Goal: Task Accomplishment & Management: Manage account settings

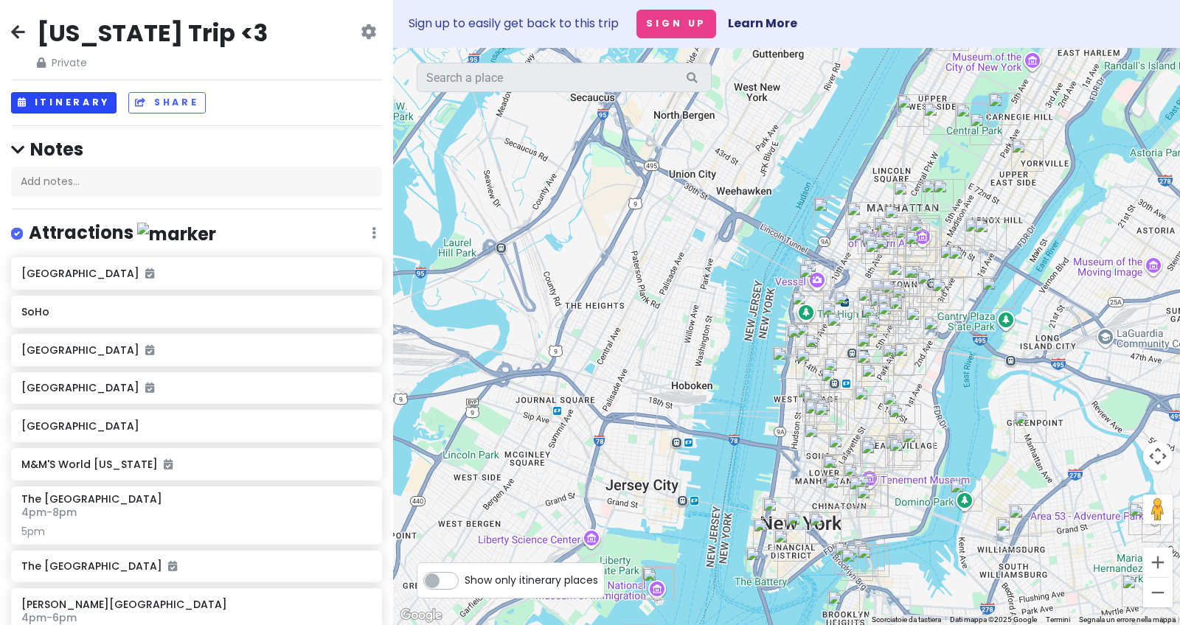
click at [77, 100] on button "Itinerary" at bounding box center [63, 102] width 105 height 21
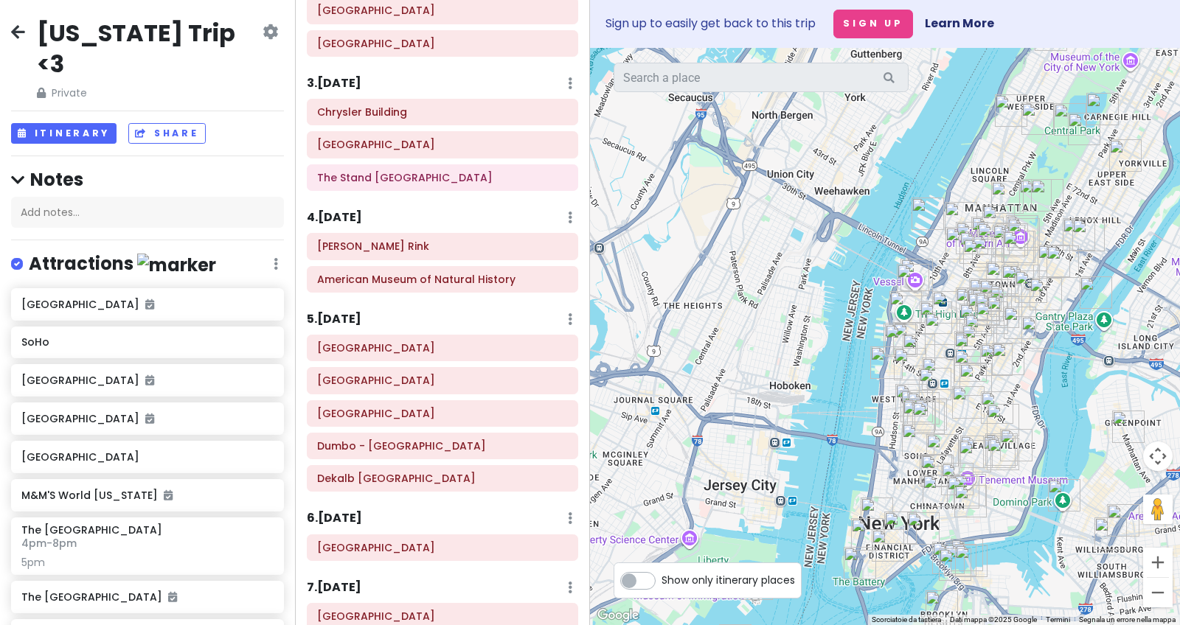
scroll to position [344, 0]
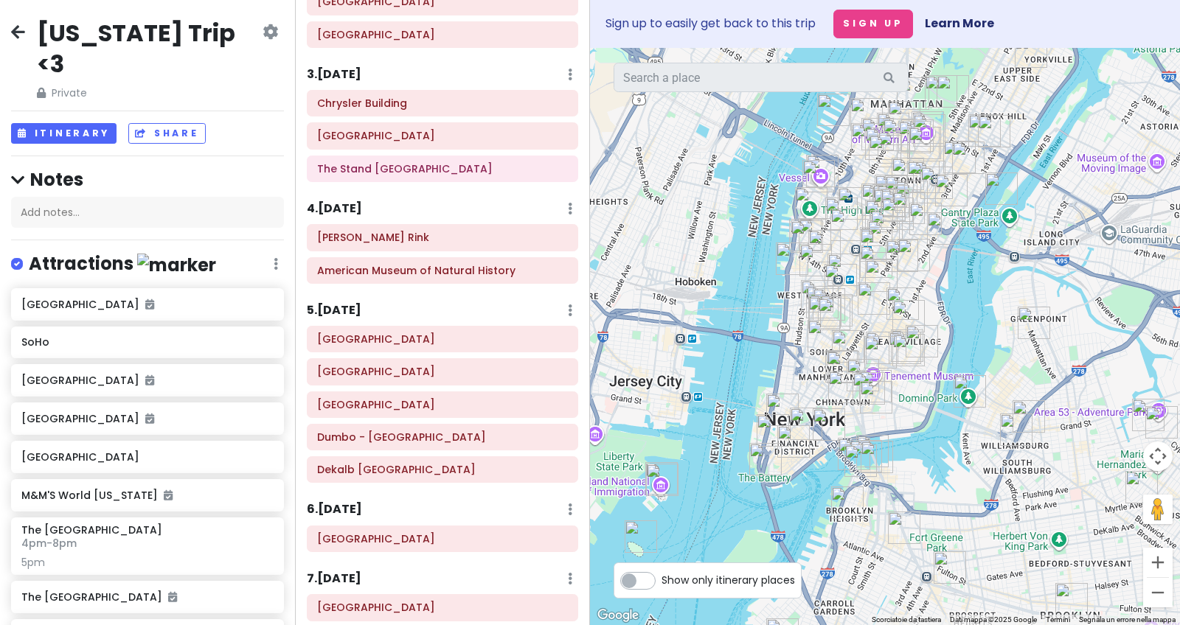
drag, startPoint x: 785, startPoint y: 308, endPoint x: 689, endPoint y: 204, distance: 141.5
click at [689, 204] on div at bounding box center [885, 337] width 590 height 578
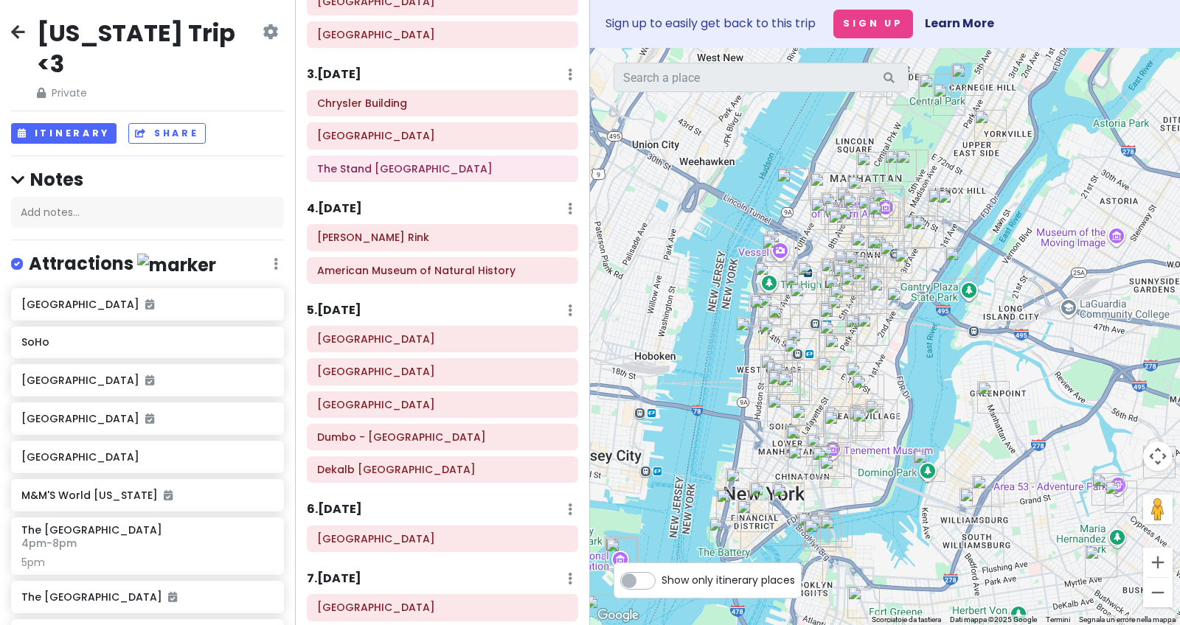
drag, startPoint x: 976, startPoint y: 306, endPoint x: 965, endPoint y: 335, distance: 30.8
click at [965, 335] on div at bounding box center [885, 337] width 590 height 578
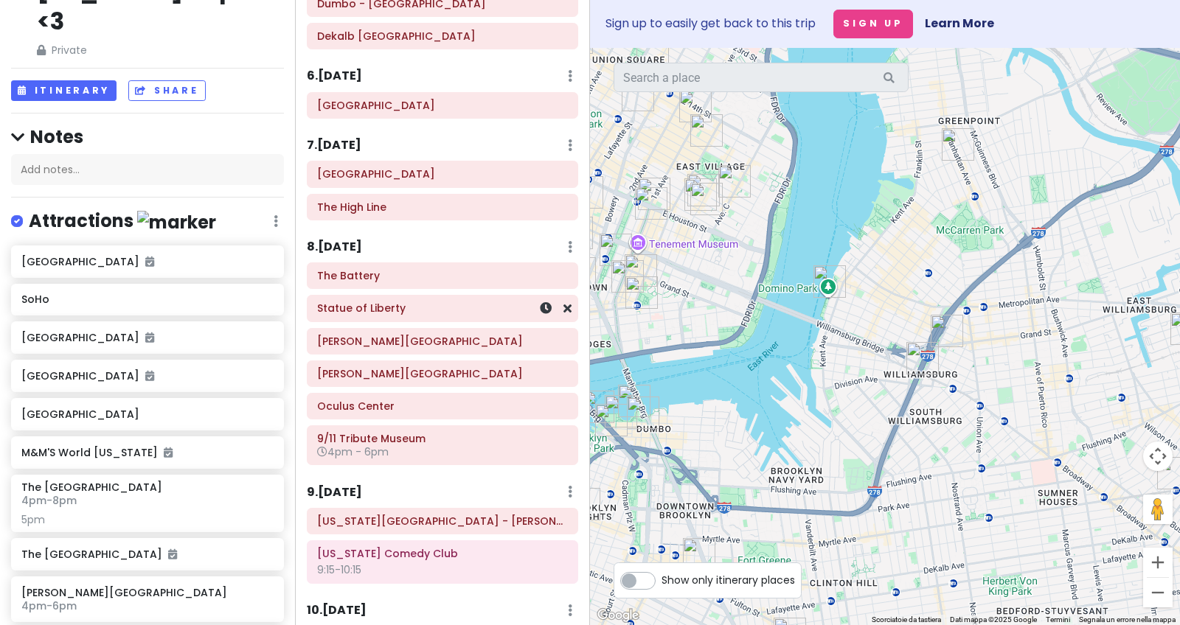
scroll to position [780, 0]
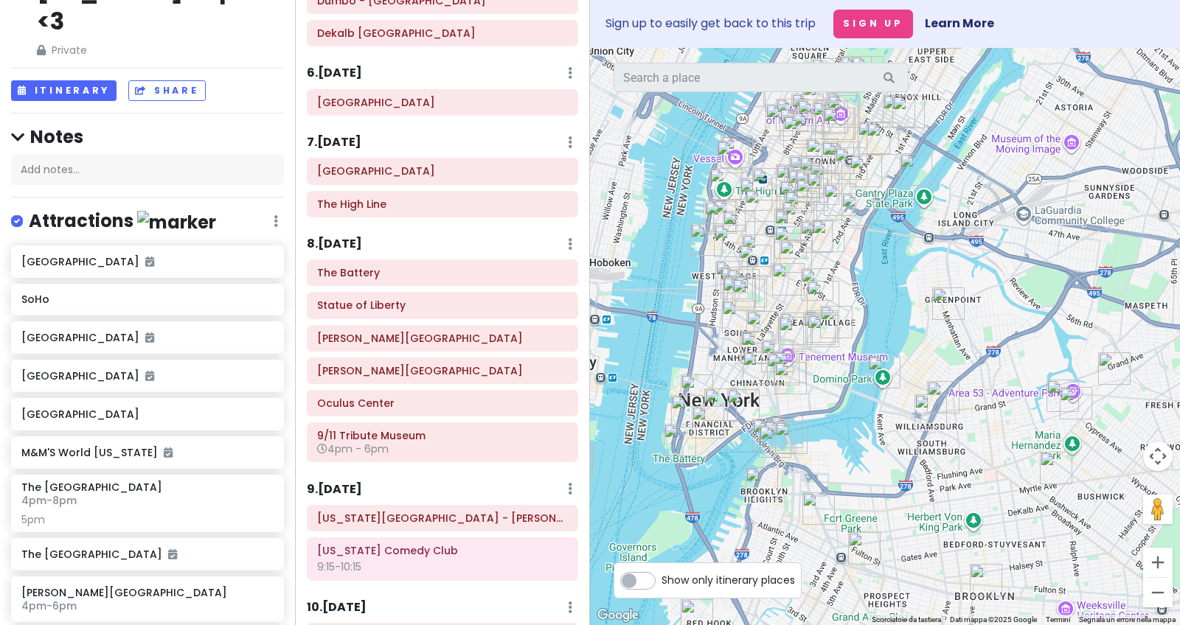
drag, startPoint x: 691, startPoint y: 391, endPoint x: 861, endPoint y: 457, distance: 182.8
click at [861, 457] on div at bounding box center [885, 337] width 590 height 578
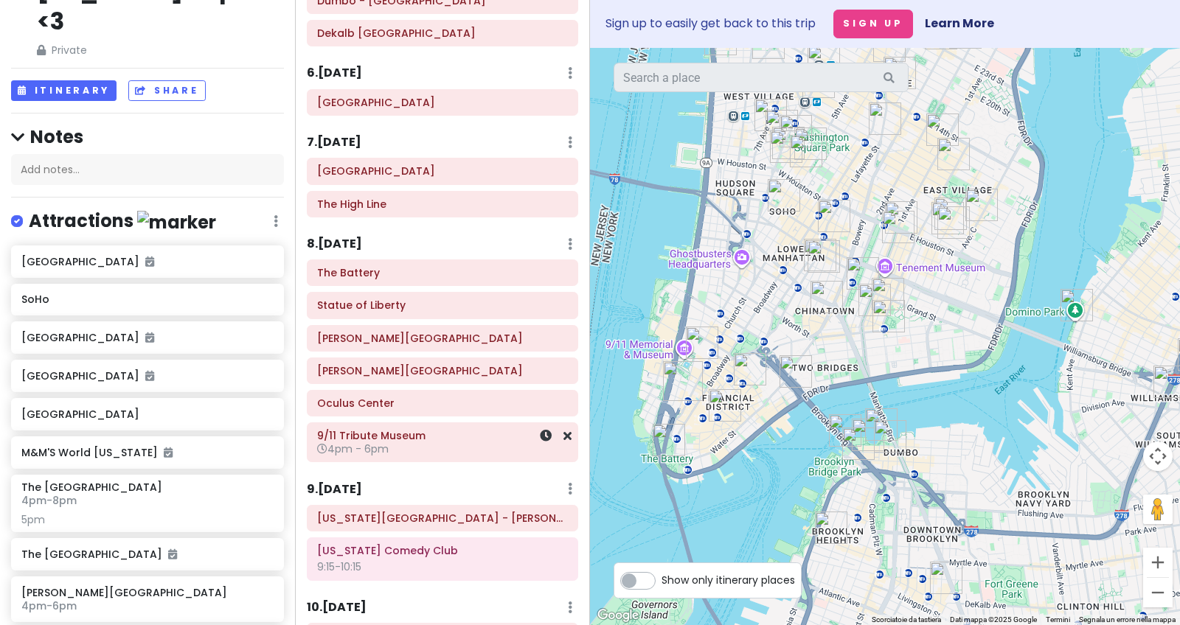
click at [434, 431] on h6 "9/11 Tribute Museum" at bounding box center [442, 435] width 251 height 13
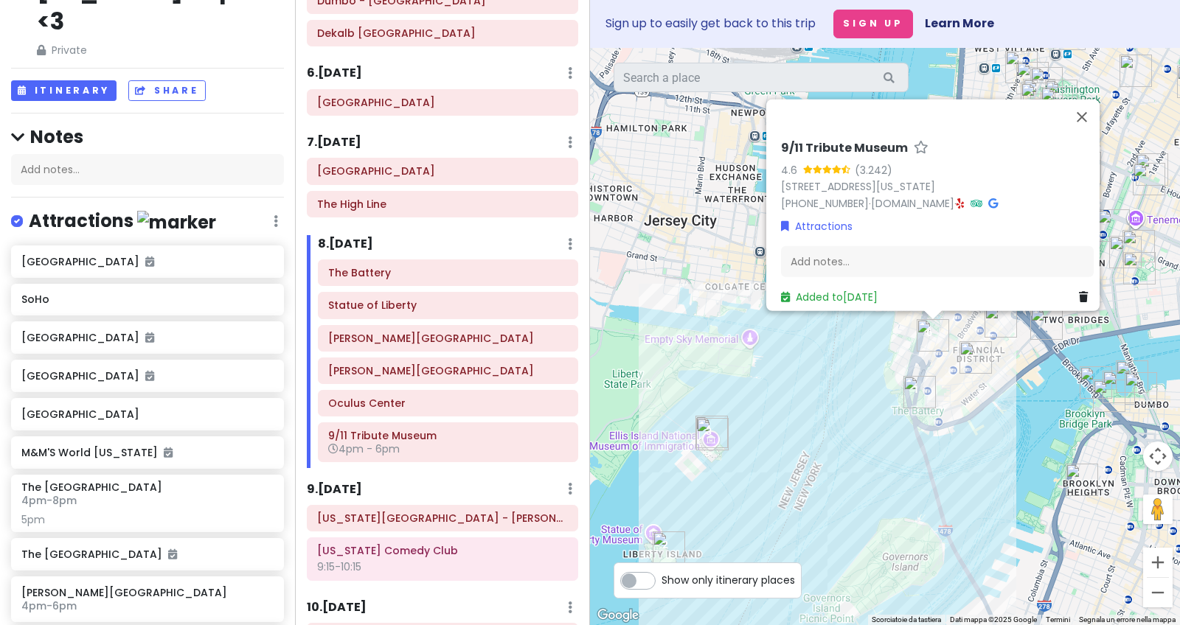
drag, startPoint x: 745, startPoint y: 433, endPoint x: 872, endPoint y: 382, distance: 136.7
click at [872, 382] on div "9/11 Tribute Museum 4.6 (3.242) [STREET_ADDRESS][US_STATE] [PHONE_NUMBER] · [DO…" at bounding box center [885, 337] width 590 height 578
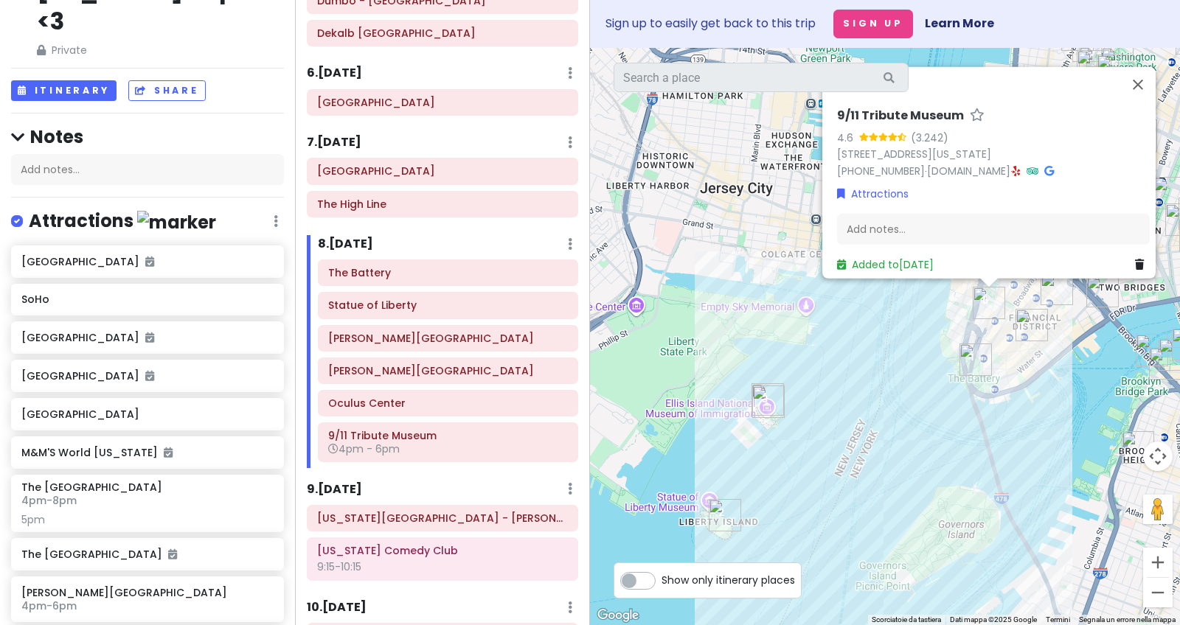
drag, startPoint x: 766, startPoint y: 436, endPoint x: 825, endPoint y: 403, distance: 67.3
click at [825, 403] on div "9/11 Tribute Museum 4.6 (3.242) [STREET_ADDRESS][US_STATE] [PHONE_NUMBER] · [DO…" at bounding box center [885, 337] width 590 height 578
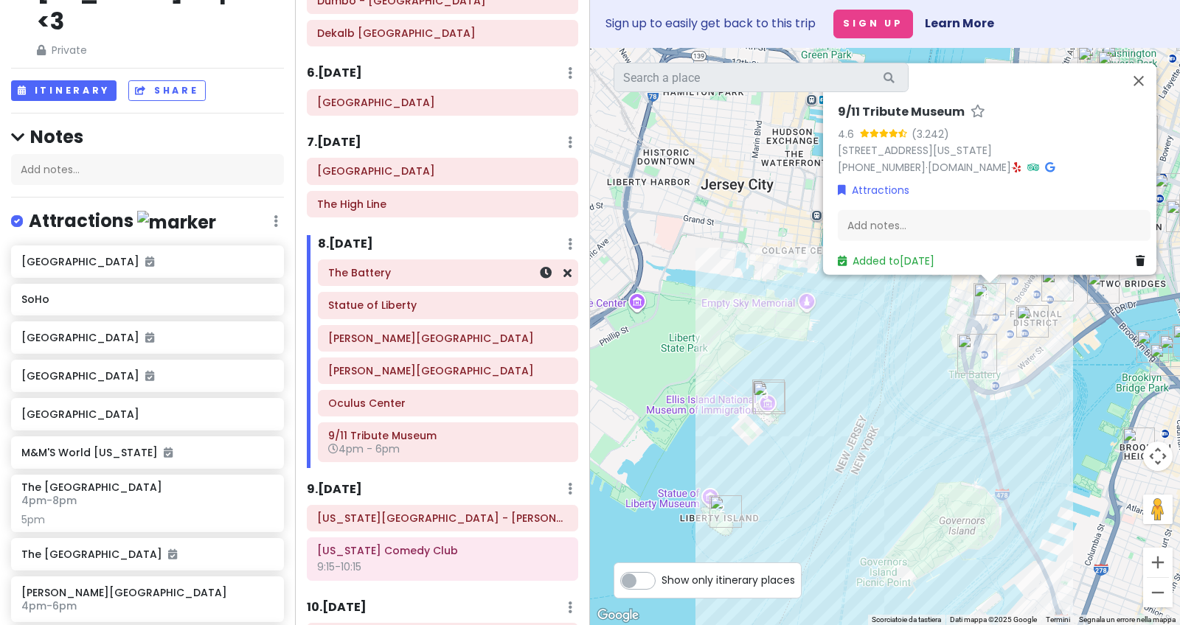
click at [457, 266] on h6 "The Battery" at bounding box center [448, 272] width 240 height 13
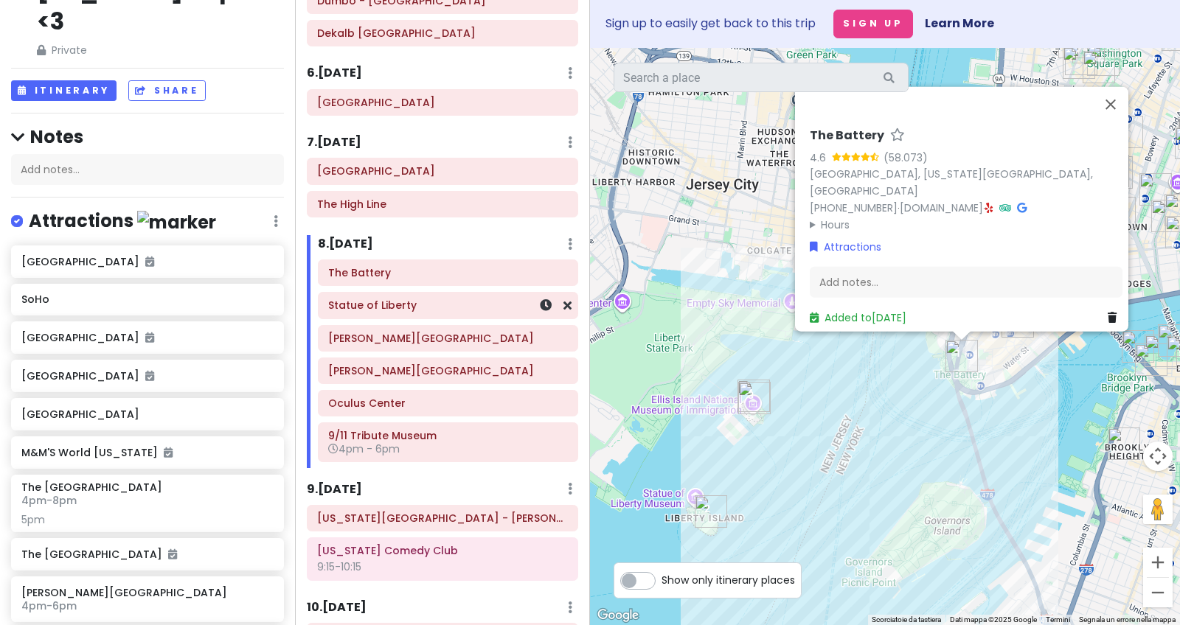
click at [442, 299] on h6 "Statue of Liberty" at bounding box center [448, 305] width 240 height 13
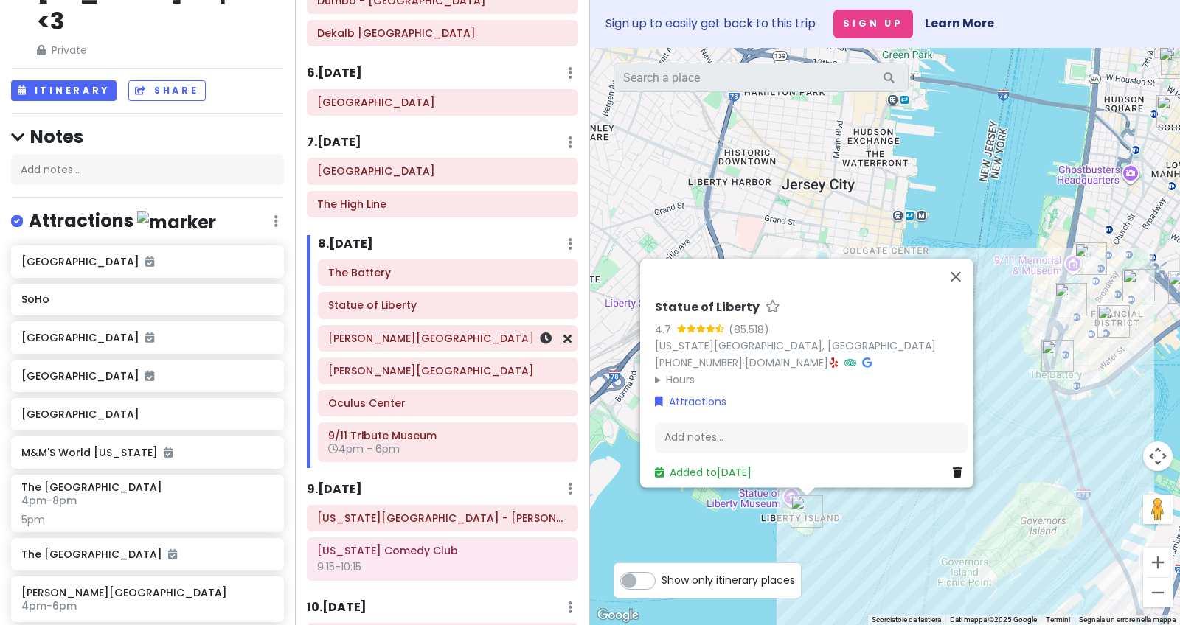
click at [429, 328] on div "[PERSON_NAME][GEOGRAPHIC_DATA]" at bounding box center [448, 338] width 240 height 21
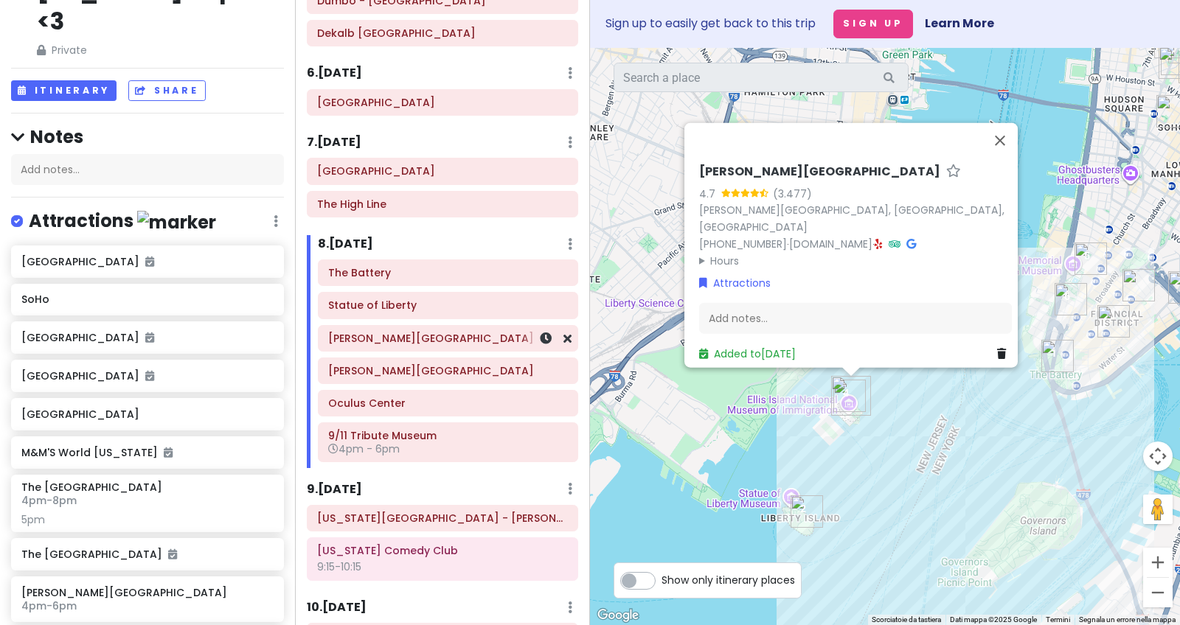
click at [430, 337] on h6 "[PERSON_NAME][GEOGRAPHIC_DATA]" at bounding box center [448, 338] width 240 height 13
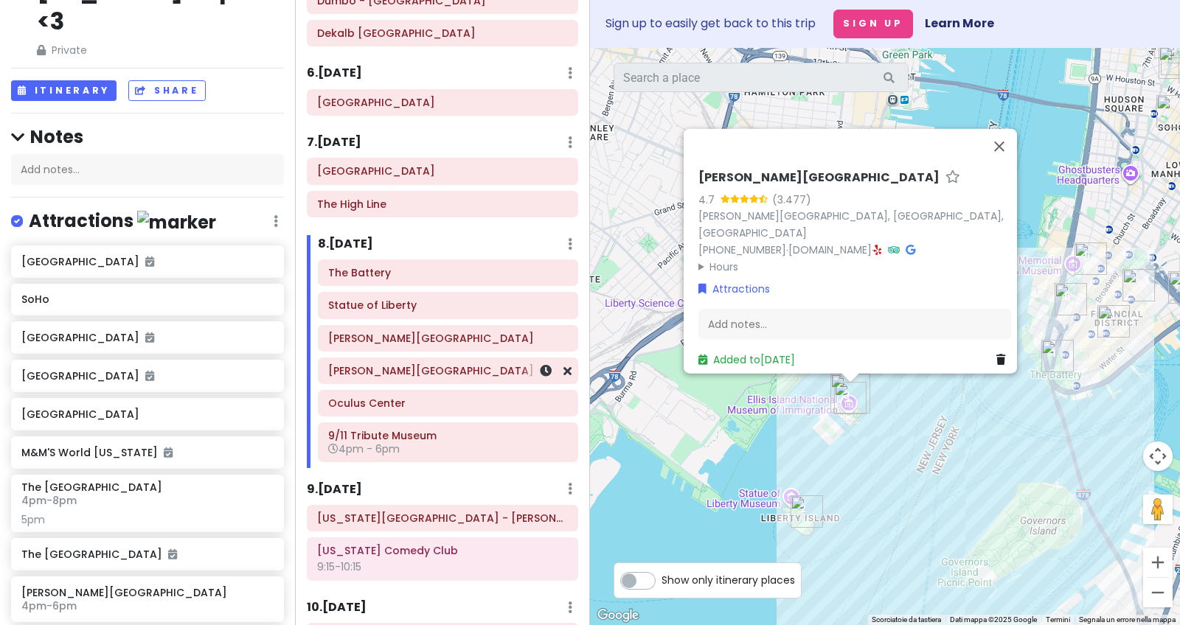
click at [421, 364] on h6 "[PERSON_NAME][GEOGRAPHIC_DATA]" at bounding box center [448, 370] width 240 height 13
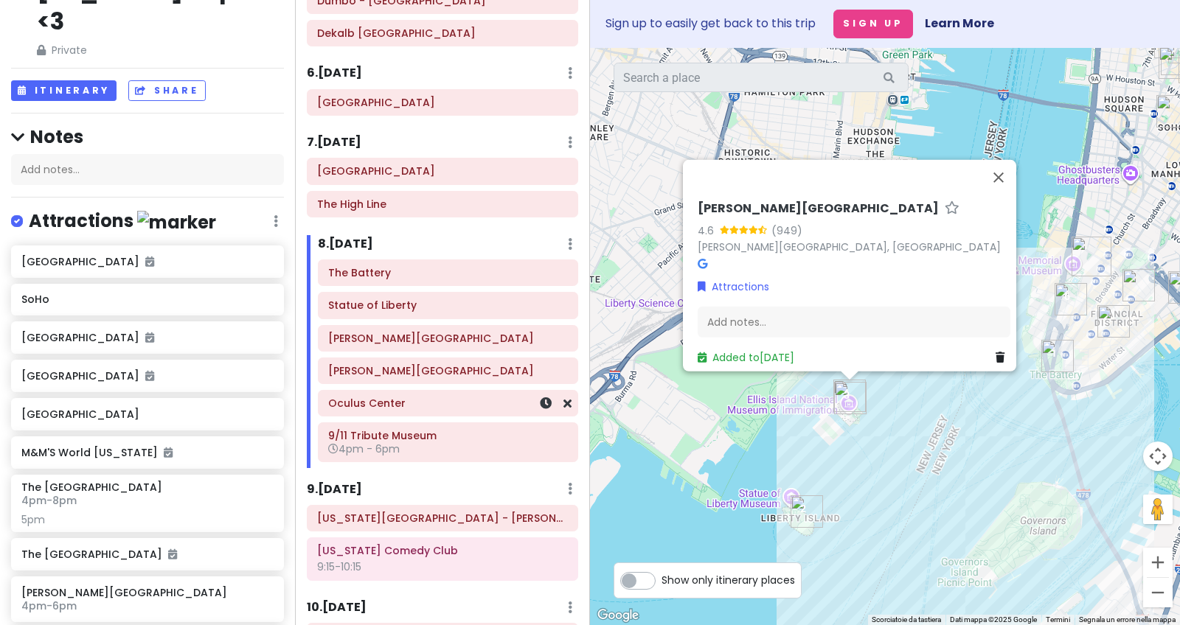
click at [422, 397] on h6 "Oculus Center" at bounding box center [448, 403] width 240 height 13
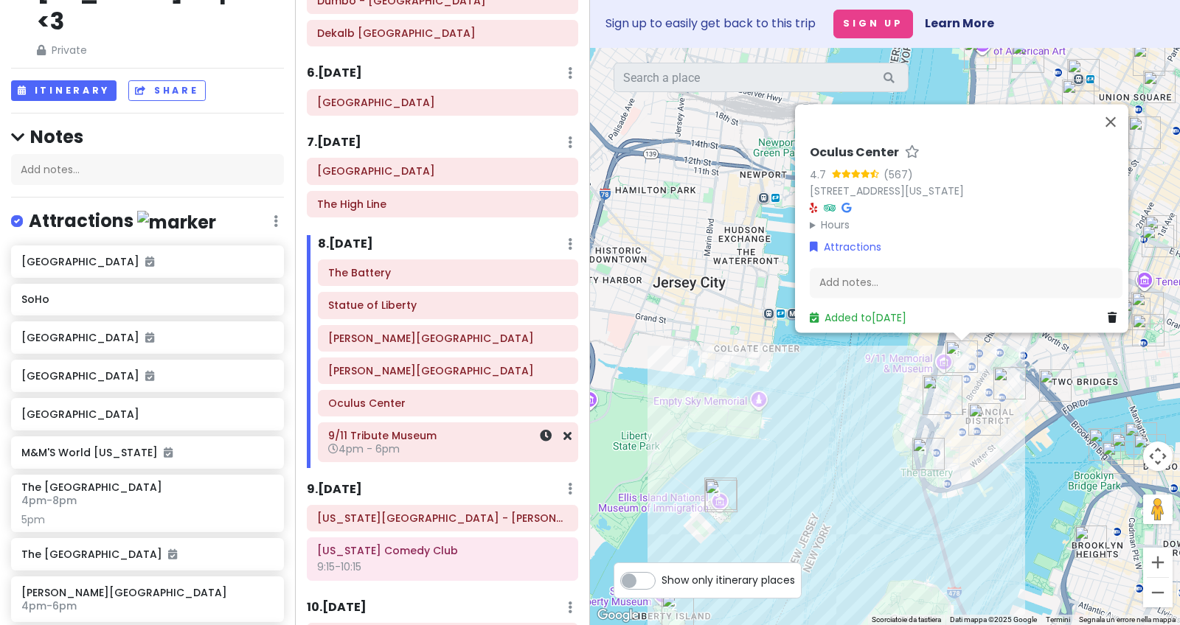
click at [421, 430] on h6 "9/11 Tribute Museum" at bounding box center [448, 435] width 240 height 13
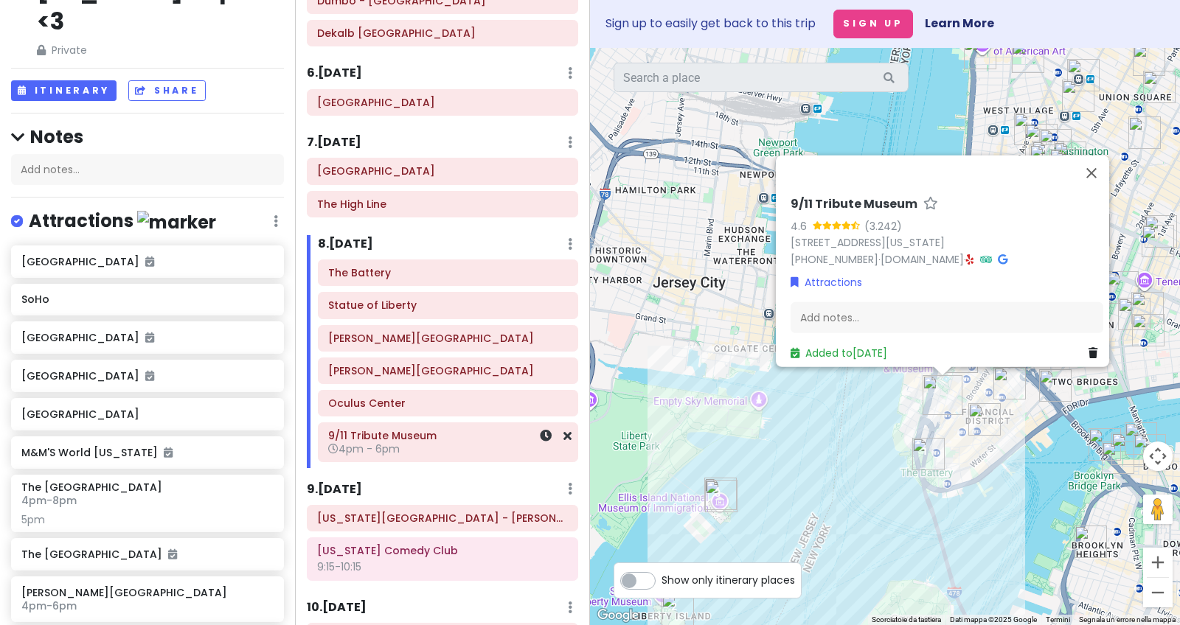
scroll to position [777, 0]
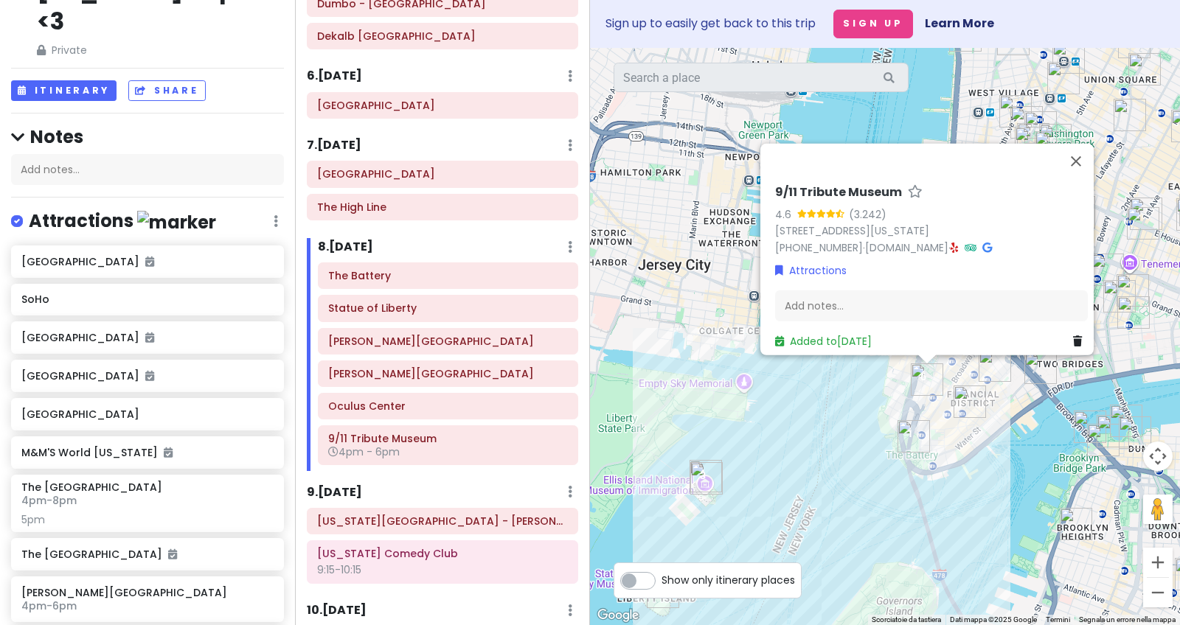
drag, startPoint x: 953, startPoint y: 475, endPoint x: 937, endPoint y: 455, distance: 25.2
click at [937, 455] on div "9/11 Tribute Museum 4.6 (3.242) [STREET_ADDRESS][US_STATE] [PHONE_NUMBER] · [DO…" at bounding box center [885, 337] width 590 height 578
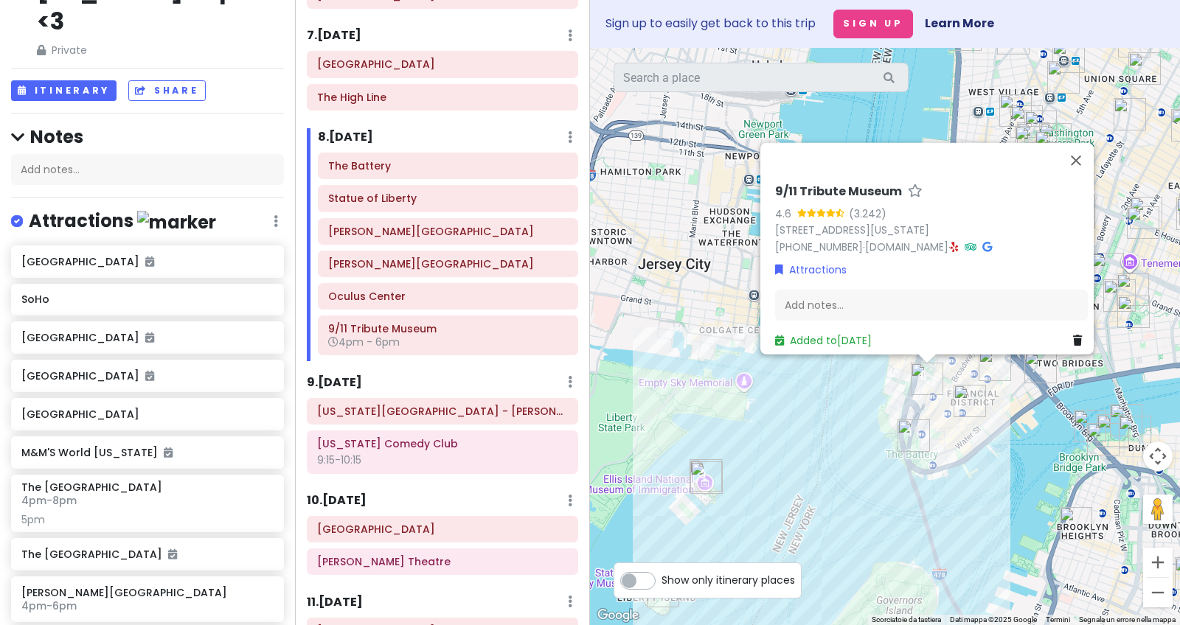
scroll to position [890, 0]
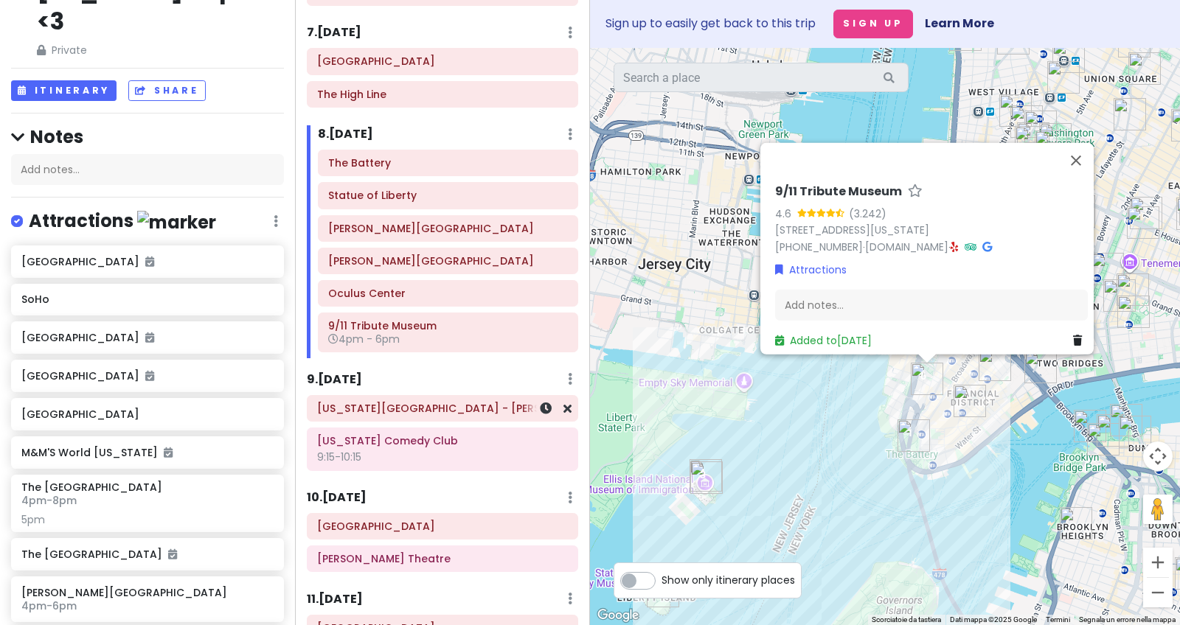
click at [439, 404] on h6 "[US_STATE][GEOGRAPHIC_DATA] - [PERSON_NAME][GEOGRAPHIC_DATA]" at bounding box center [442, 408] width 251 height 13
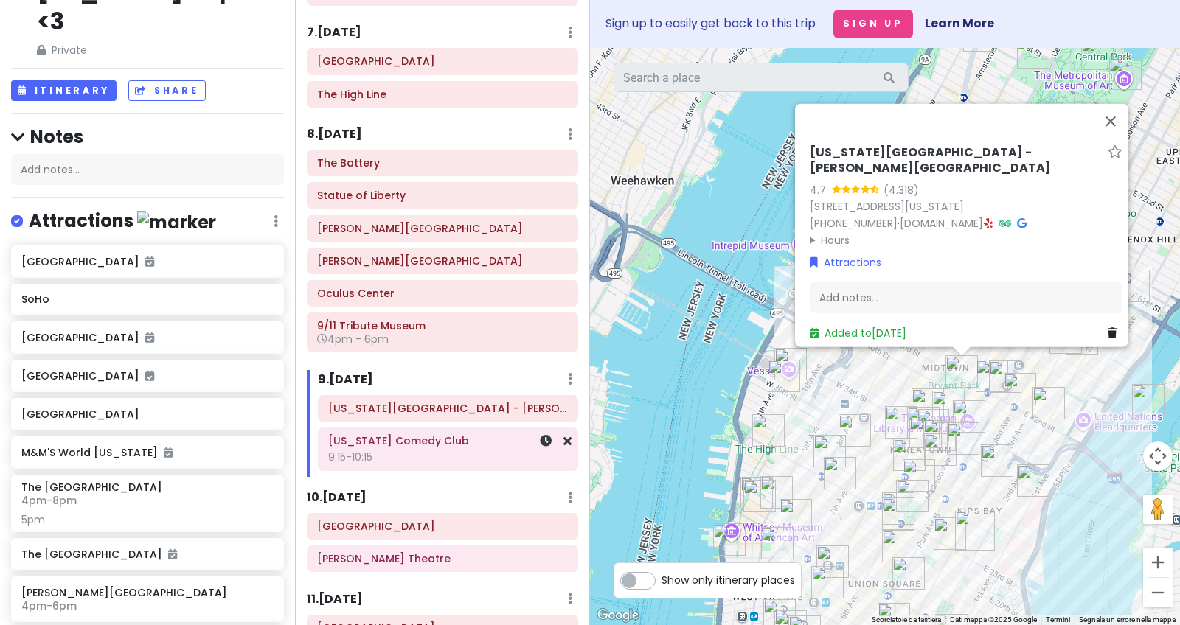
click at [444, 440] on div "[US_STATE] Comedy Club 9:15-10:15" at bounding box center [448, 449] width 240 height 37
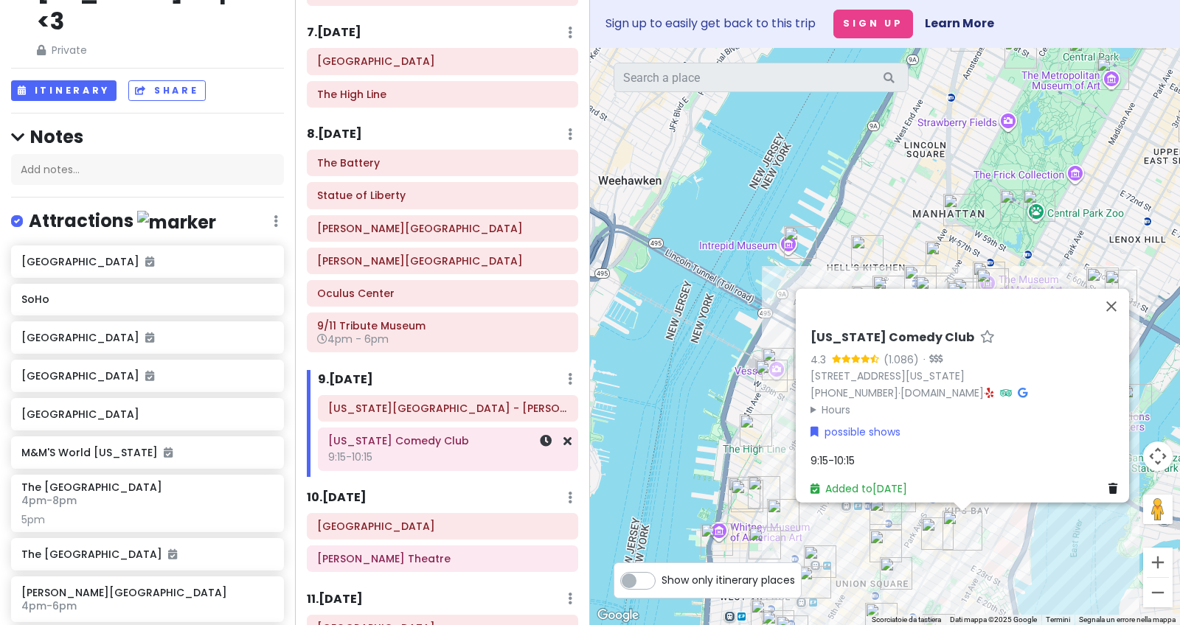
drag, startPoint x: 454, startPoint y: 490, endPoint x: 459, endPoint y: 450, distance: 40.8
click at [459, 450] on div "Itinerary × 1 . [DATE] Edit Day Notes Delete Day Click to add day notes Drag a …" at bounding box center [442, 312] width 295 height 625
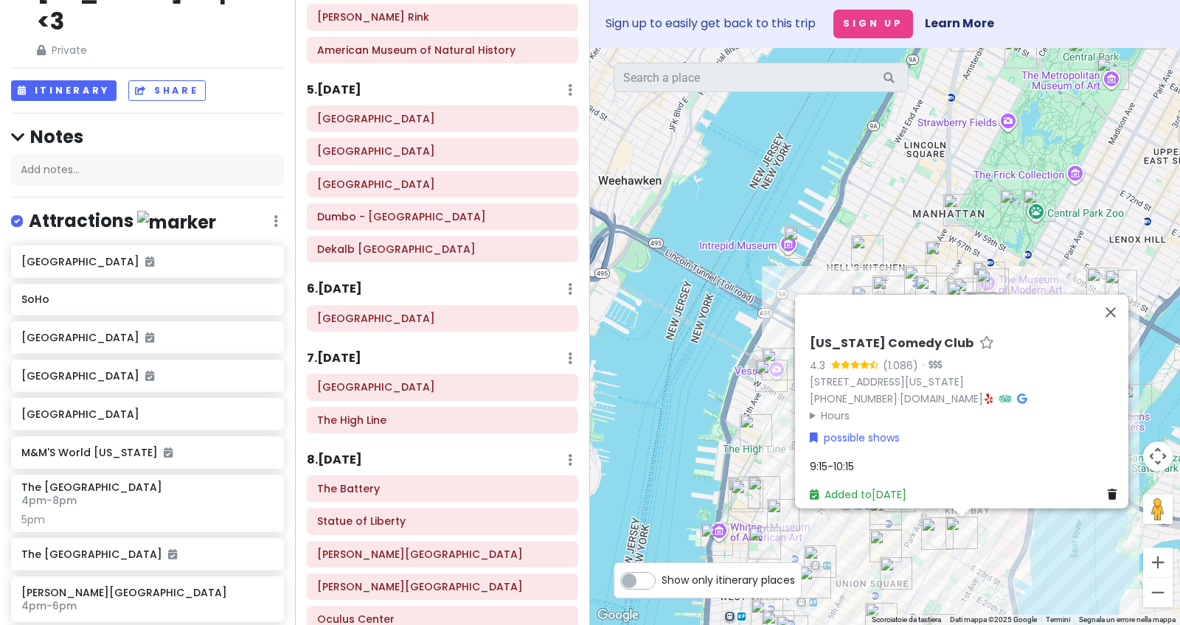
scroll to position [0, 0]
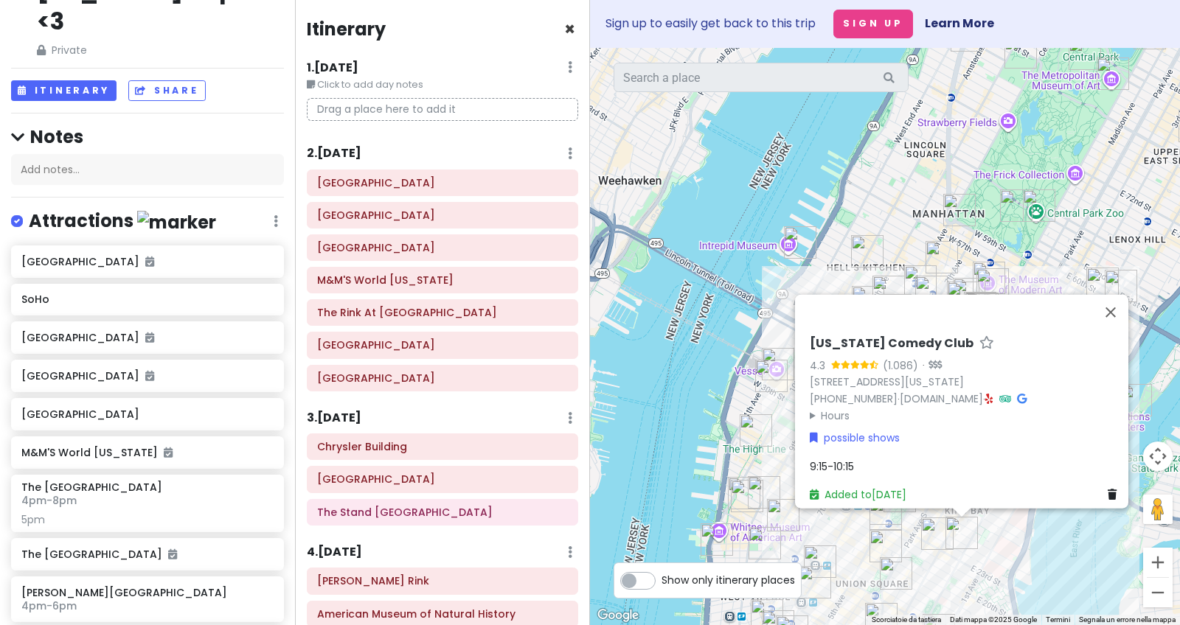
click at [564, 26] on span "×" at bounding box center [569, 29] width 11 height 24
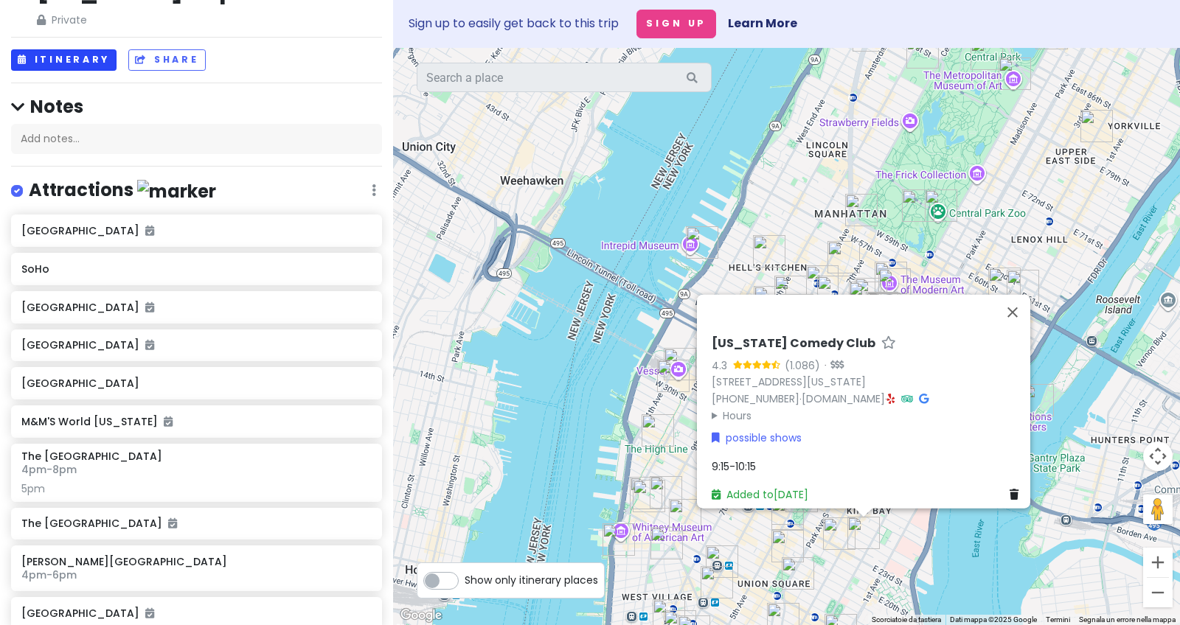
click at [94, 60] on button "Itinerary" at bounding box center [63, 59] width 105 height 21
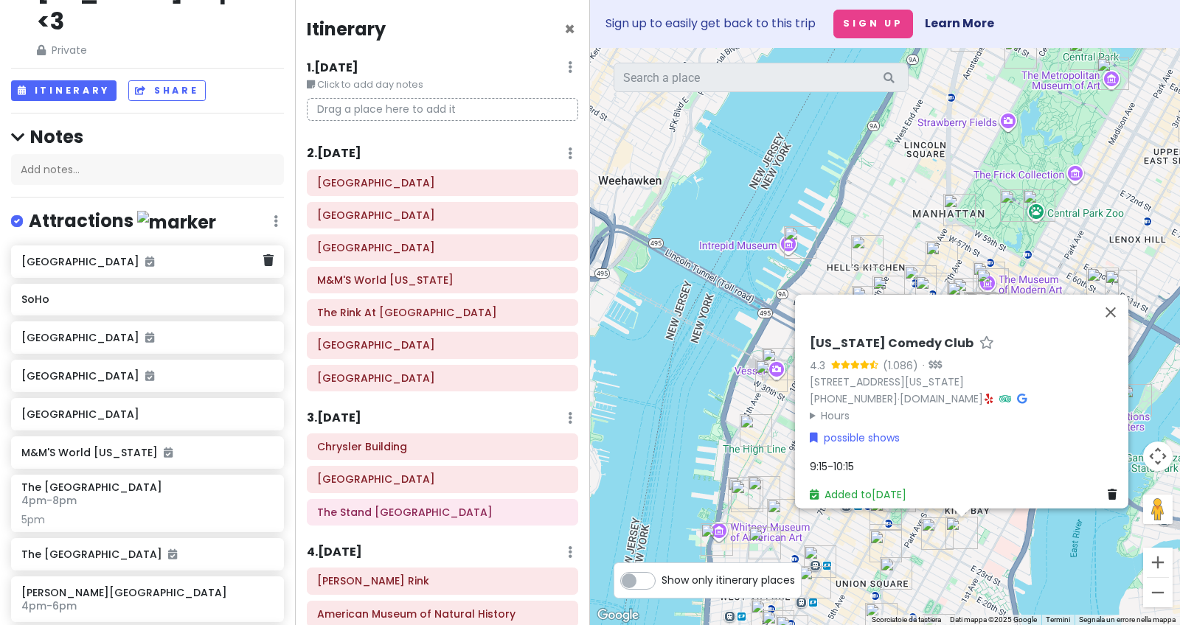
click at [162, 246] on div "[GEOGRAPHIC_DATA]" at bounding box center [147, 262] width 273 height 32
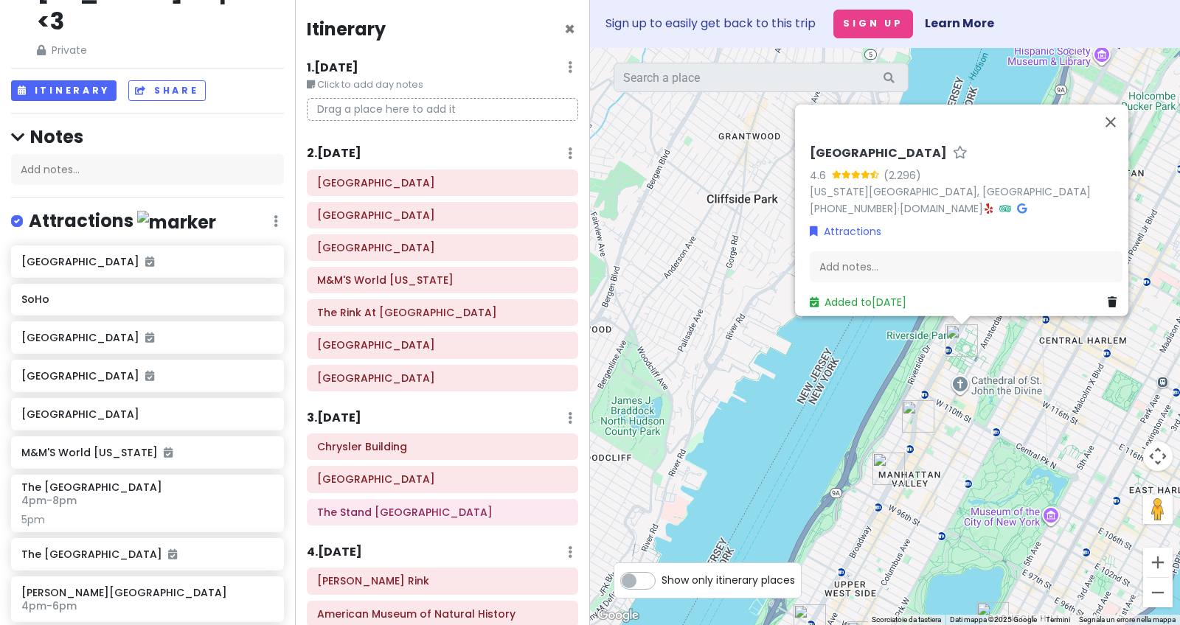
click at [274, 215] on icon at bounding box center [276, 221] width 4 height 12
click at [241, 283] on link "Reorder" at bounding box center [232, 300] width 118 height 35
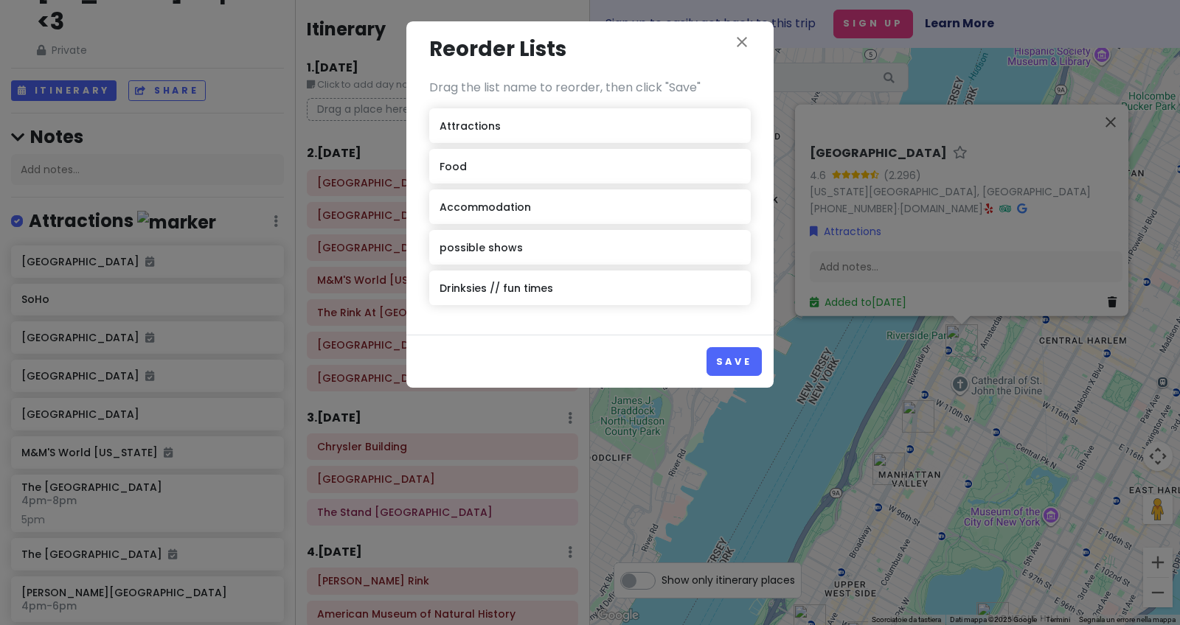
drag, startPoint x: 730, startPoint y: 358, endPoint x: 713, endPoint y: 353, distance: 18.0
click at [729, 358] on button "Save" at bounding box center [734, 361] width 55 height 29
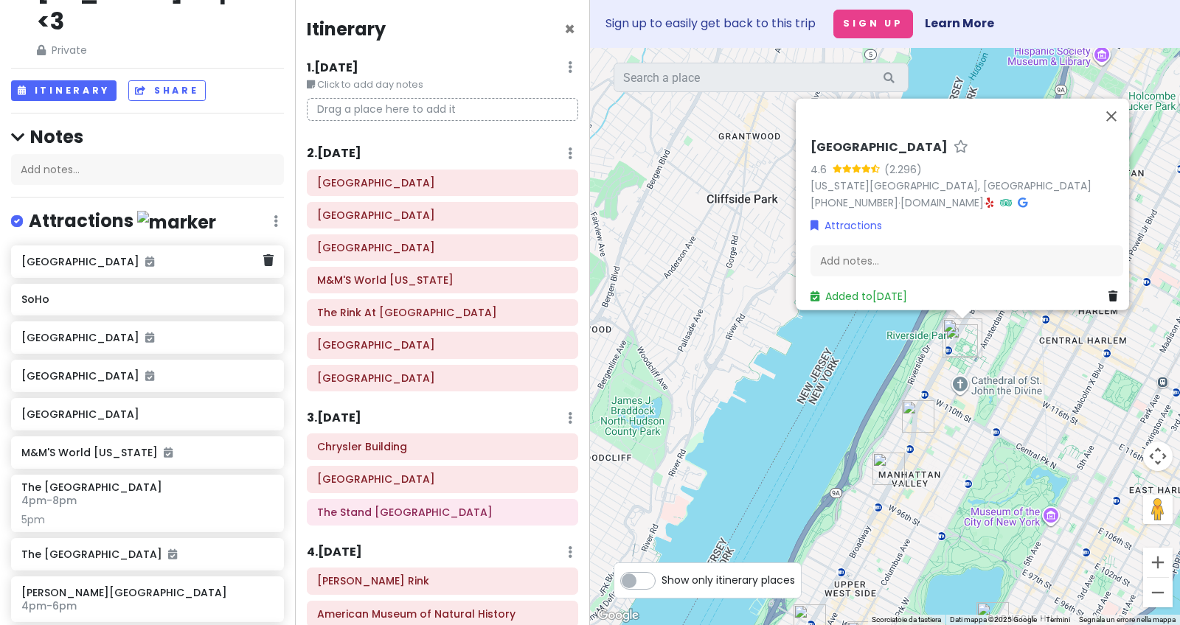
scroll to position [40, 0]
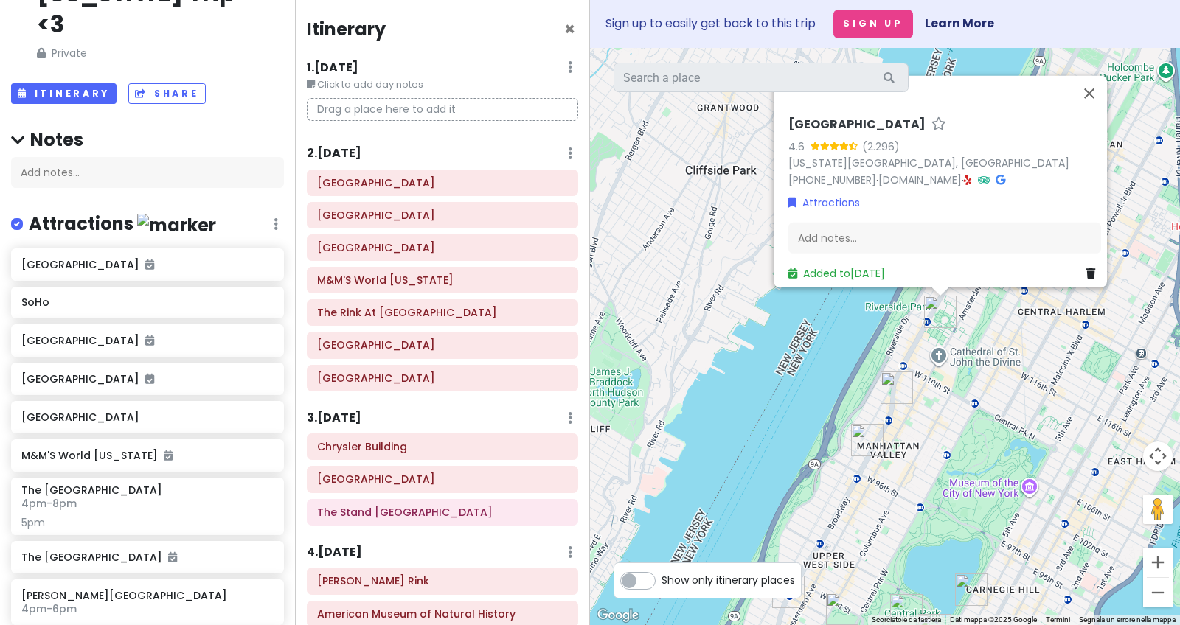
drag, startPoint x: 930, startPoint y: 422, endPoint x: 909, endPoint y: 392, distance: 37.0
click at [909, 392] on img "Mama's TOO!" at bounding box center [897, 388] width 32 height 32
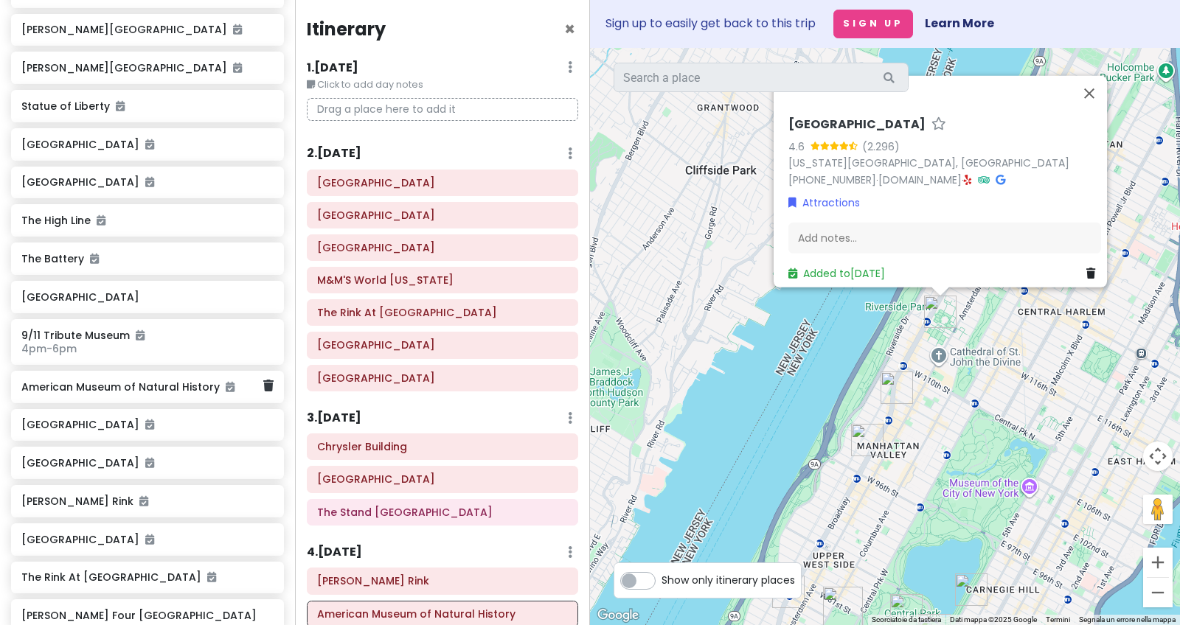
scroll to position [868, 0]
